Goal: Check status: Check status

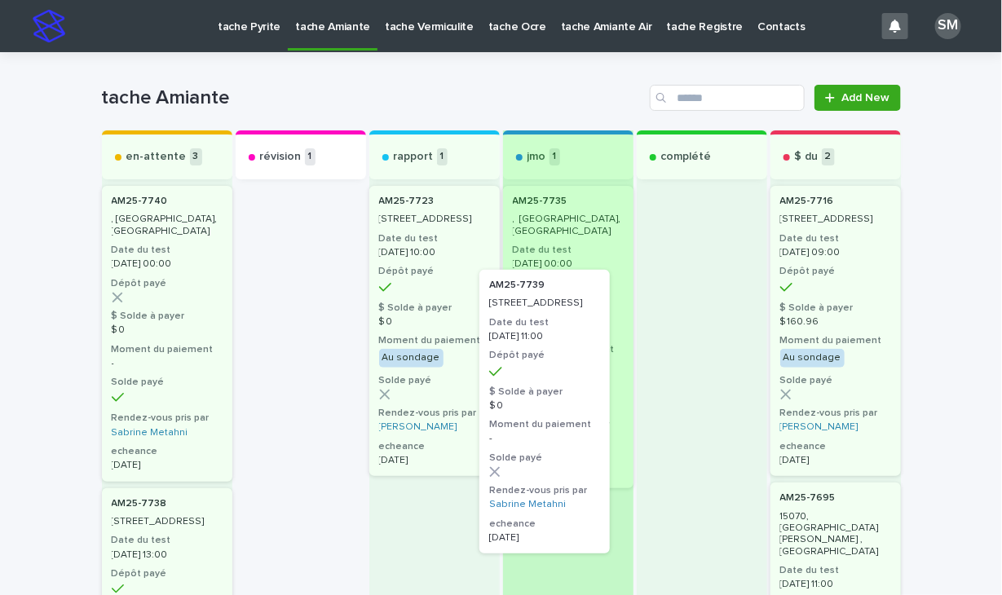
drag, startPoint x: 304, startPoint y: 252, endPoint x: 560, endPoint y: 336, distance: 269.4
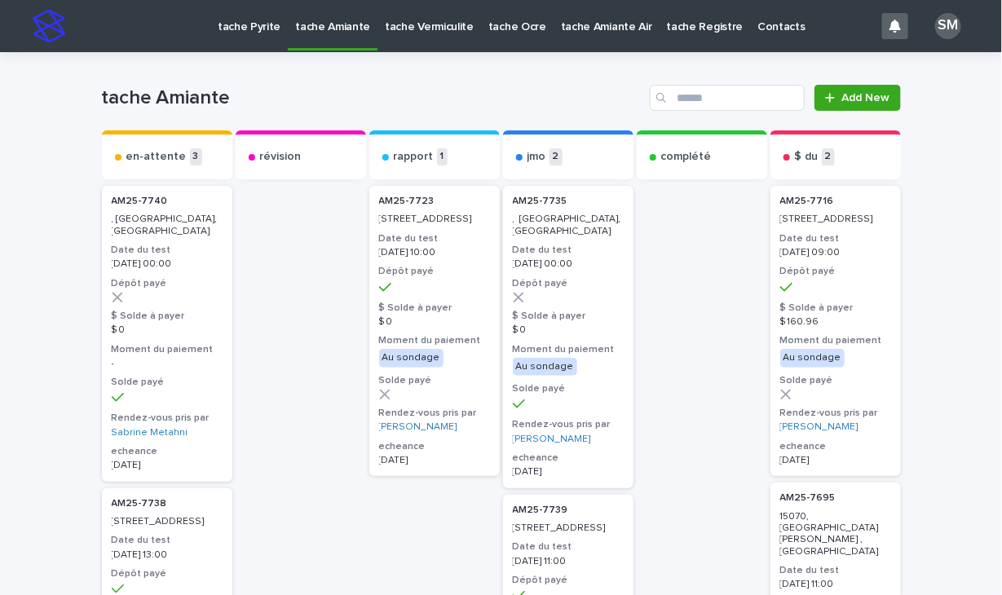
click at [536, 553] on h3 "Date du test" at bounding box center [568, 546] width 111 height 13
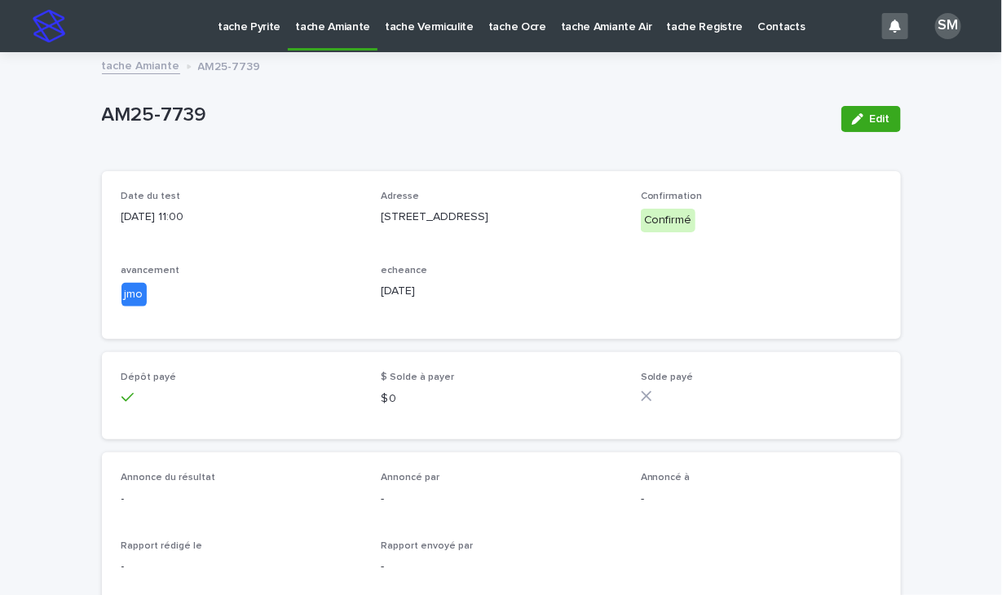
click at [664, 132] on div "AM25-7739" at bounding box center [465, 119] width 726 height 30
click at [871, 119] on span "Edit" at bounding box center [880, 118] width 20 height 11
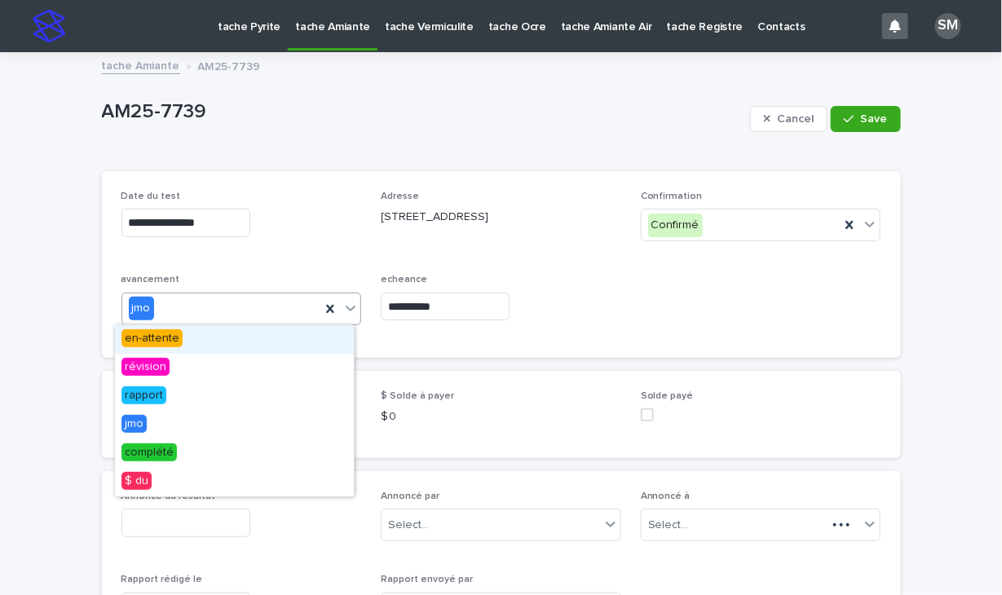
click at [344, 304] on icon at bounding box center [350, 308] width 16 height 16
click at [168, 341] on span "en-attente" at bounding box center [151, 338] width 61 height 18
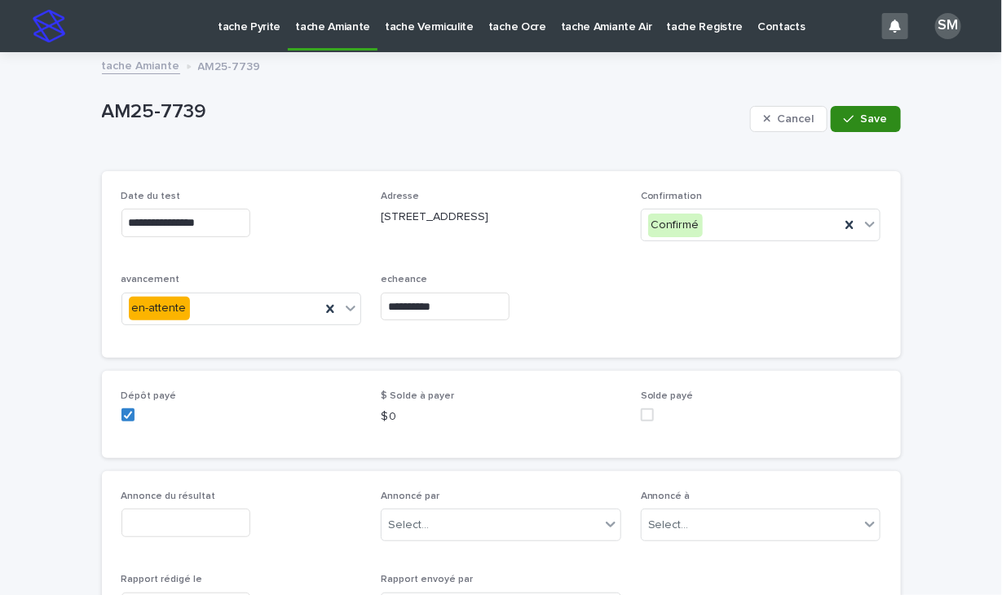
click at [844, 120] on icon "button" at bounding box center [849, 118] width 10 height 11
